Goal: Transaction & Acquisition: Purchase product/service

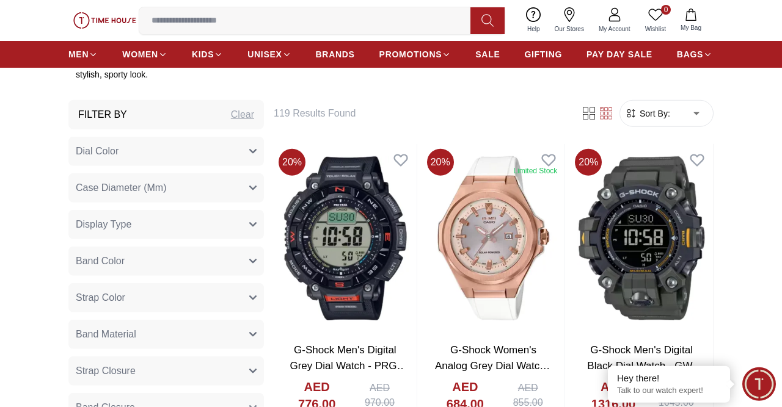
scroll to position [445, 0]
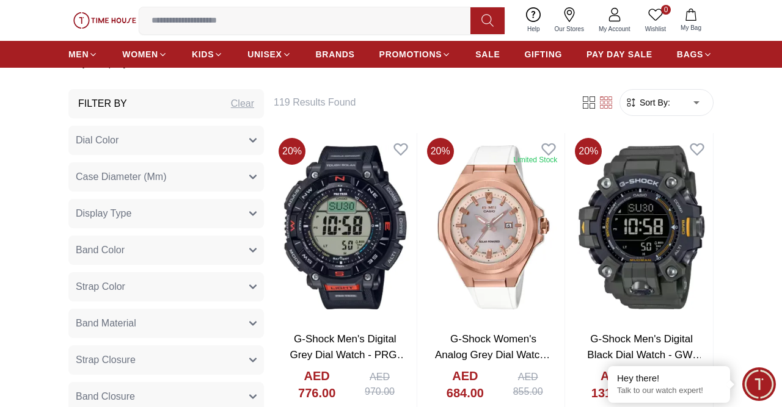
click at [334, 95] on h6 "119 Results Found" at bounding box center [420, 102] width 292 height 15
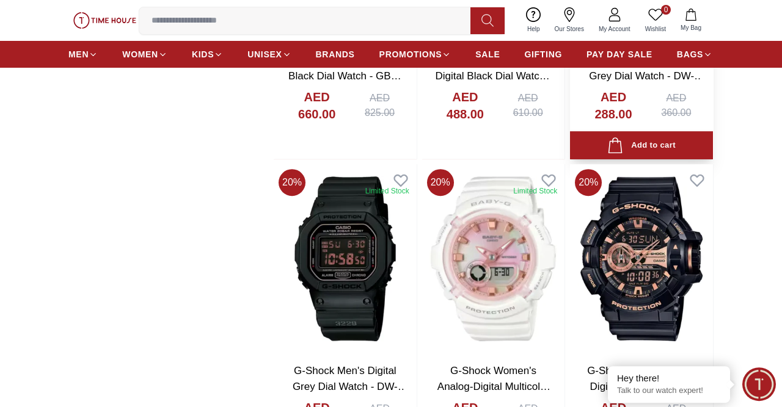
scroll to position [1969, 0]
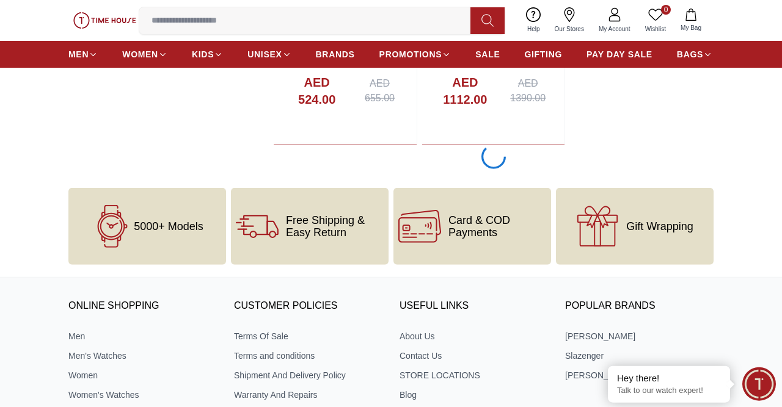
scroll to position [2413, 0]
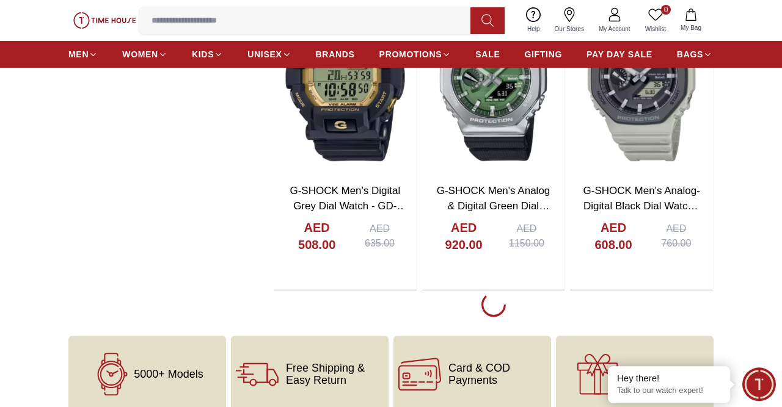
scroll to position [6541, 0]
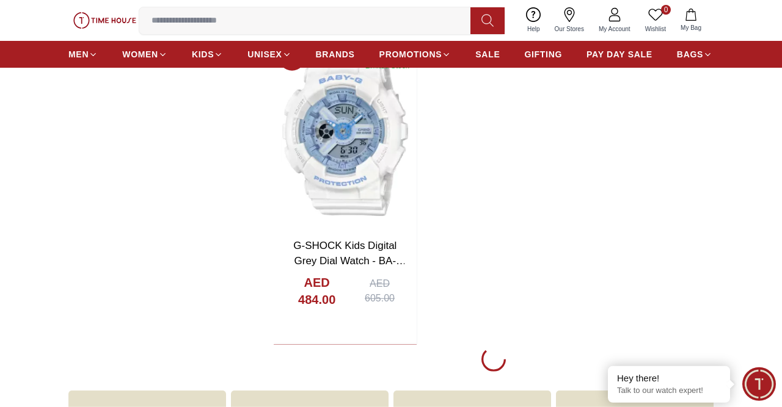
scroll to position [10859, 0]
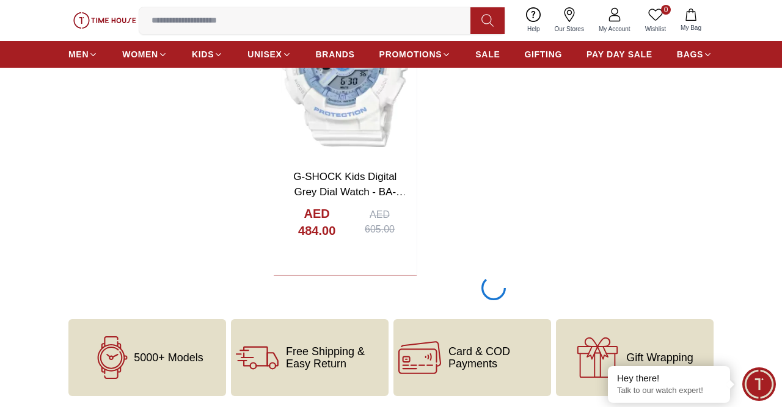
scroll to position [10732, 0]
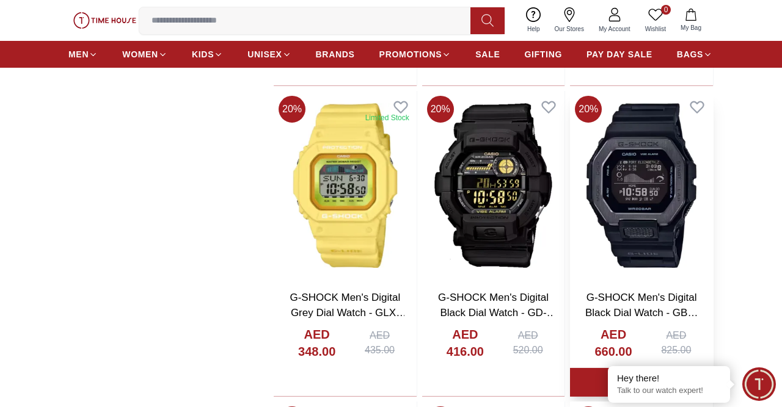
scroll to position [4191, 0]
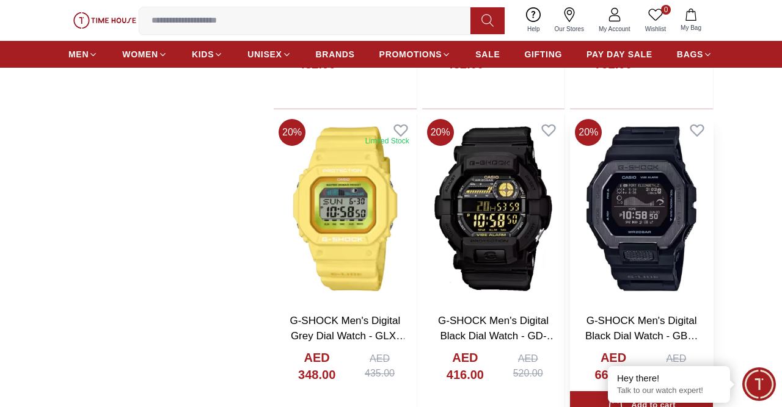
click at [632, 185] on img at bounding box center [641, 208] width 143 height 189
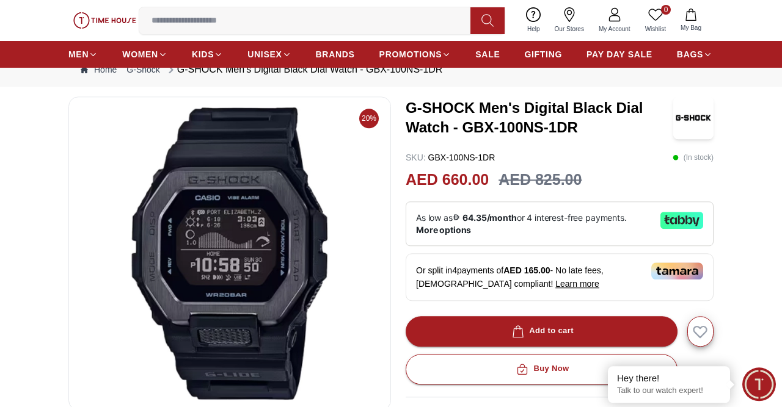
scroll to position [64, 0]
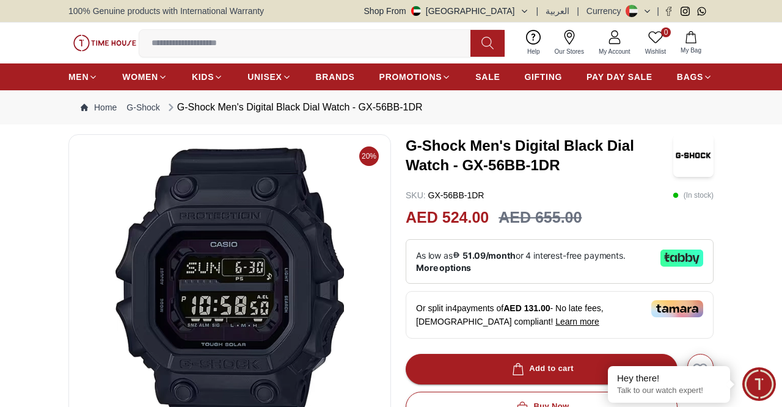
scroll to position [64, 0]
